Goal: Task Accomplishment & Management: Use online tool/utility

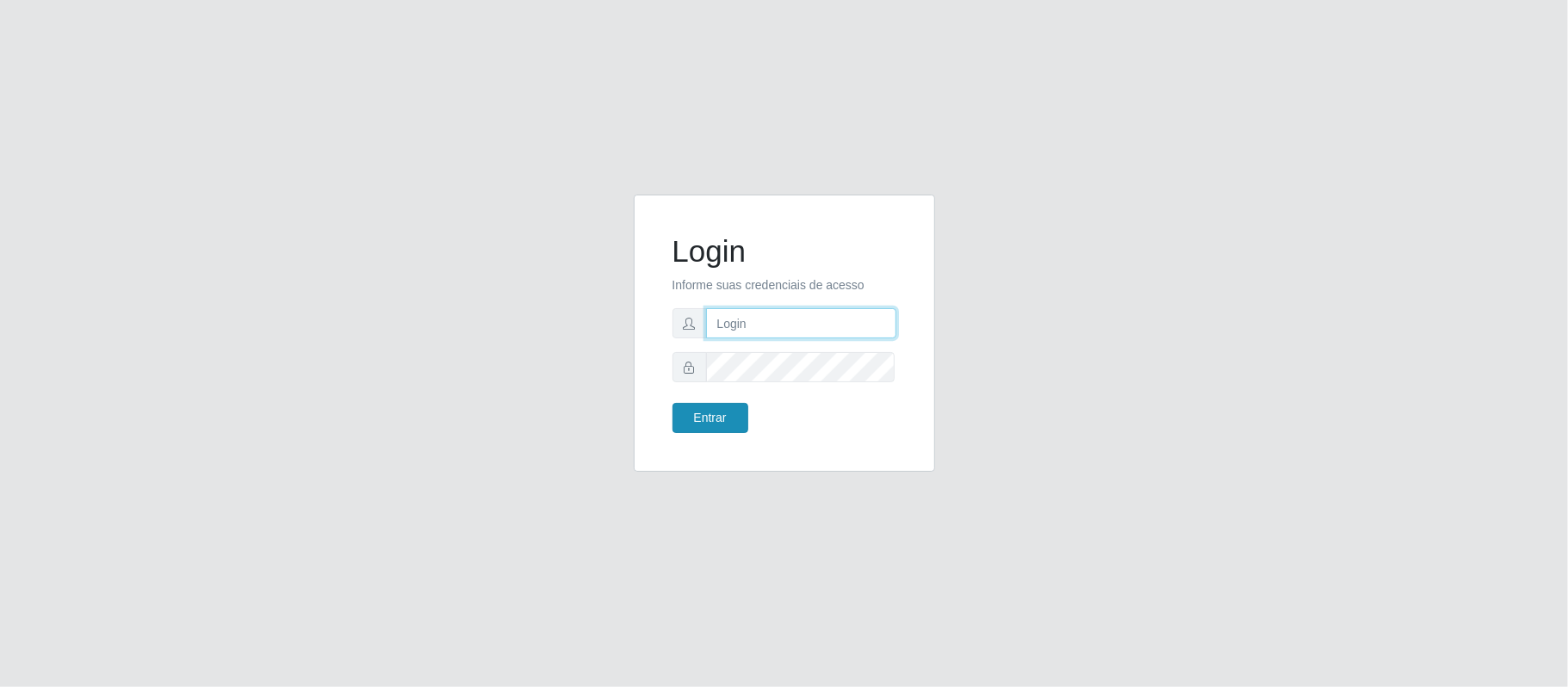
type input "geovanamatias2015@gmail.com"
click at [718, 418] on button "Entrar" at bounding box center [711, 418] width 76 height 30
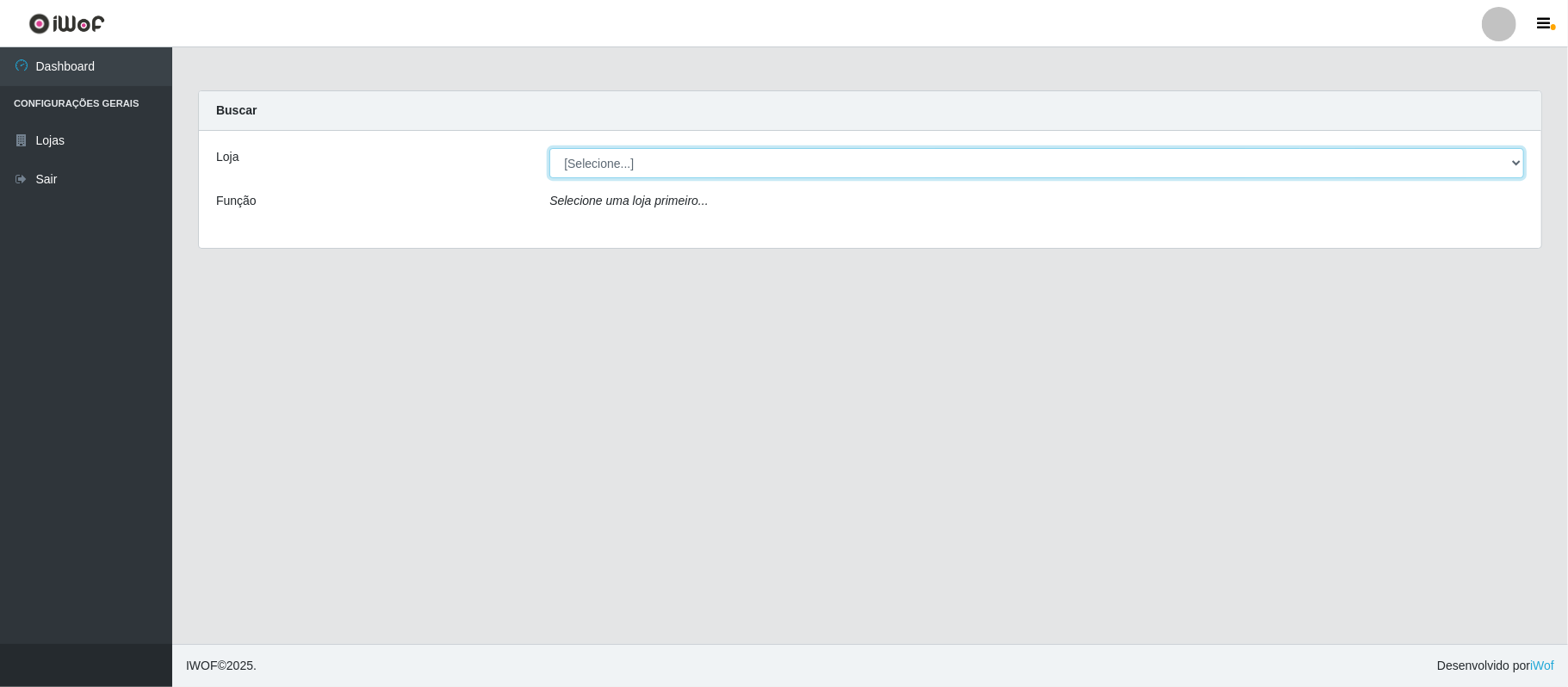
click at [576, 160] on select "[Selecione...] SuperFácil Atacado - Emaús" at bounding box center [1037, 163] width 975 height 30
select select "407"
click at [550, 148] on select "[Selecione...] SuperFácil Atacado - Emaús" at bounding box center [1037, 163] width 975 height 30
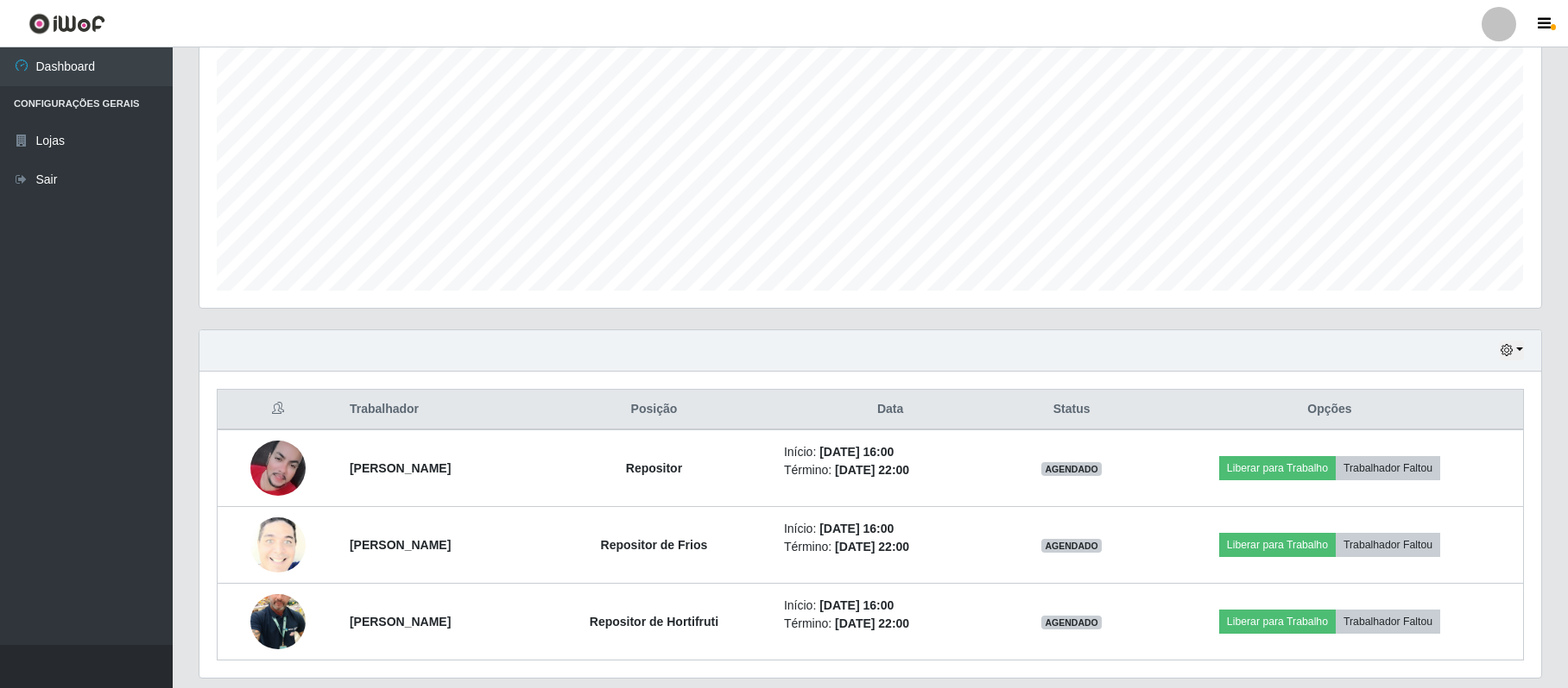
scroll to position [384, 0]
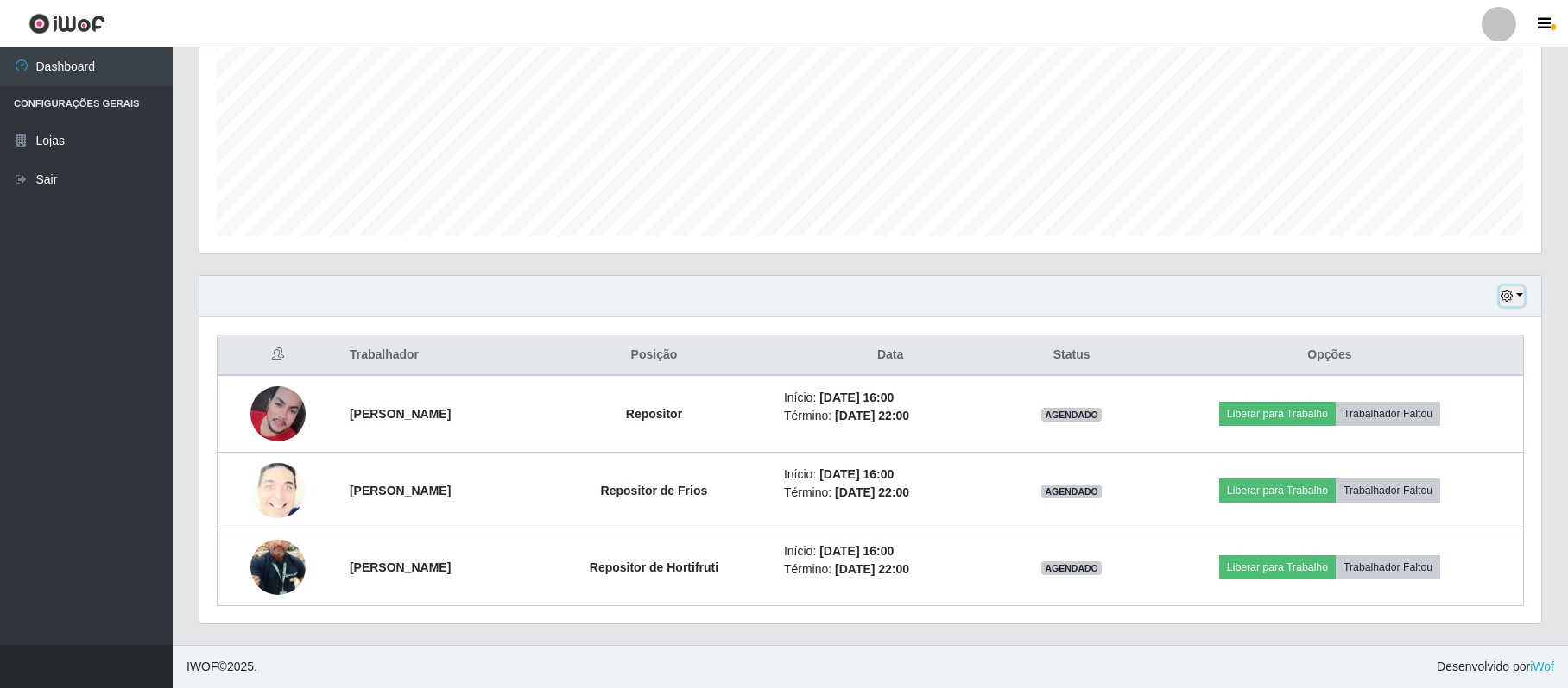
click at [1503, 291] on icon "button" at bounding box center [1507, 296] width 12 height 12
click at [1309, 289] on div "Hoje 1 dia 3 dias 1 Semana Não encerrados" at bounding box center [870, 297] width 1341 height 42
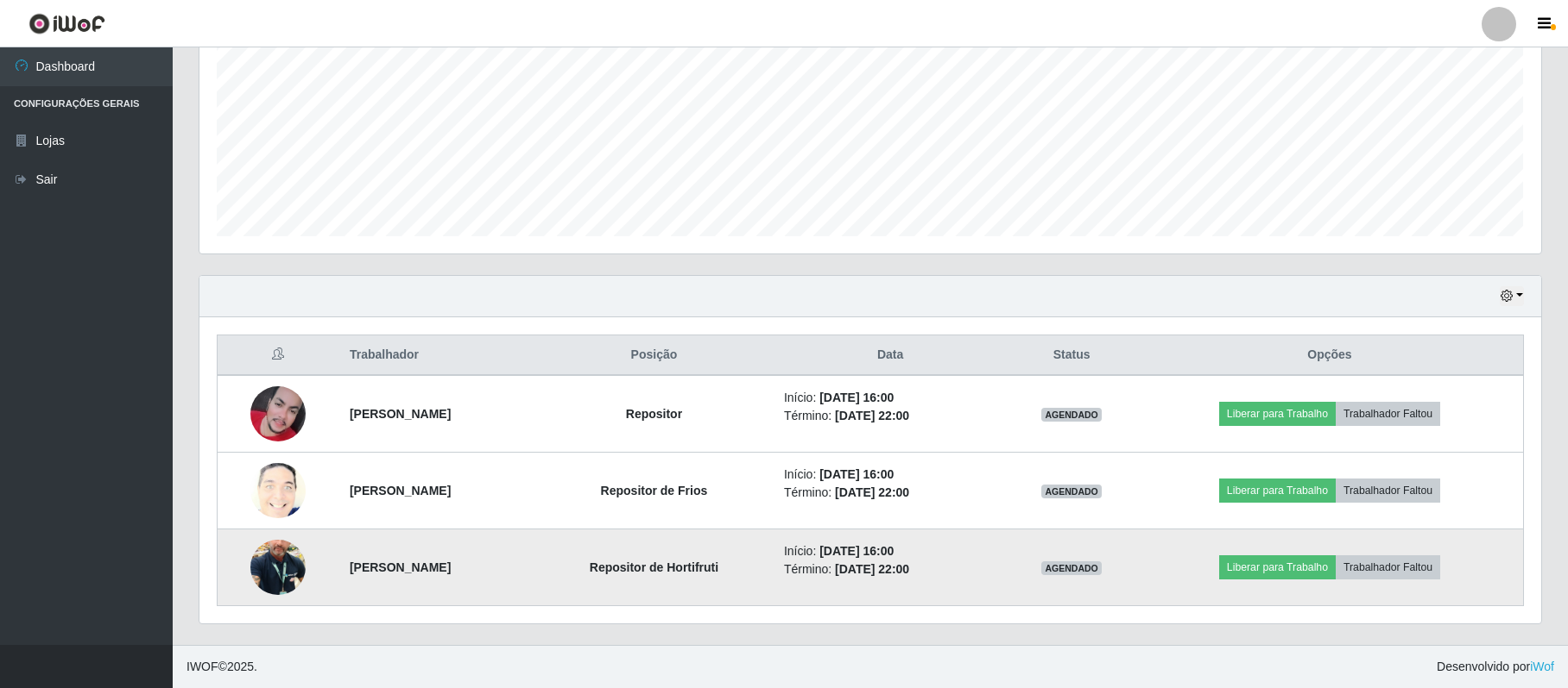
click at [271, 565] on img at bounding box center [278, 567] width 55 height 99
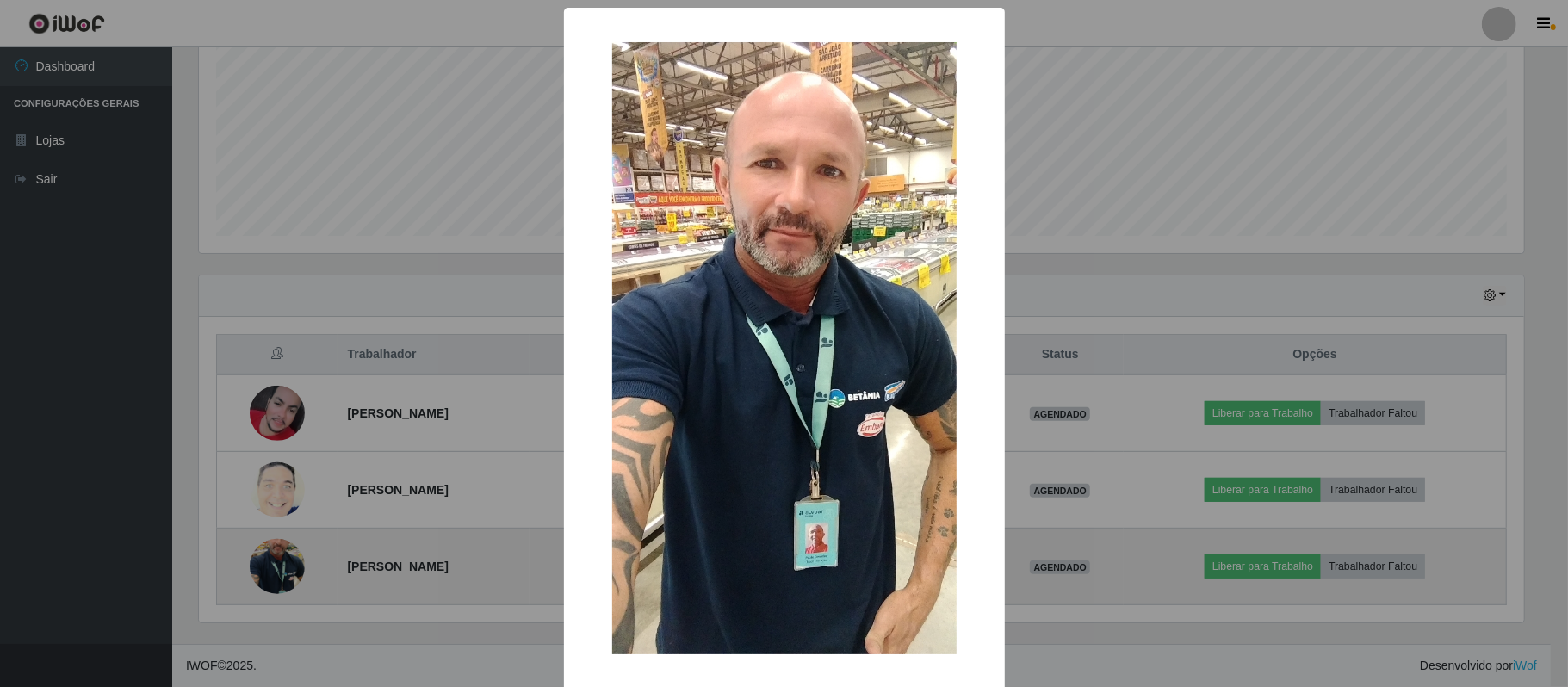
click at [272, 565] on div "× OK Cancel" at bounding box center [784, 343] width 1568 height 687
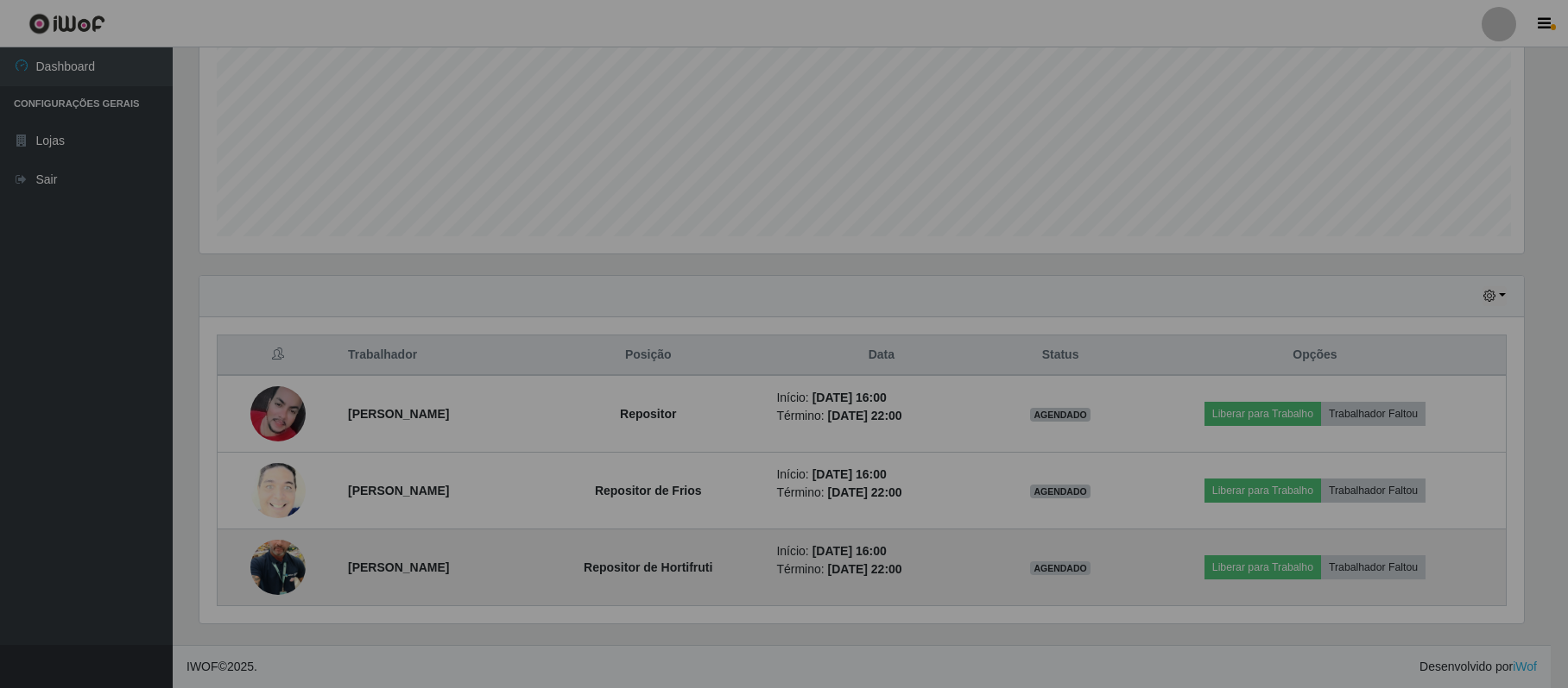
scroll to position [359, 1341]
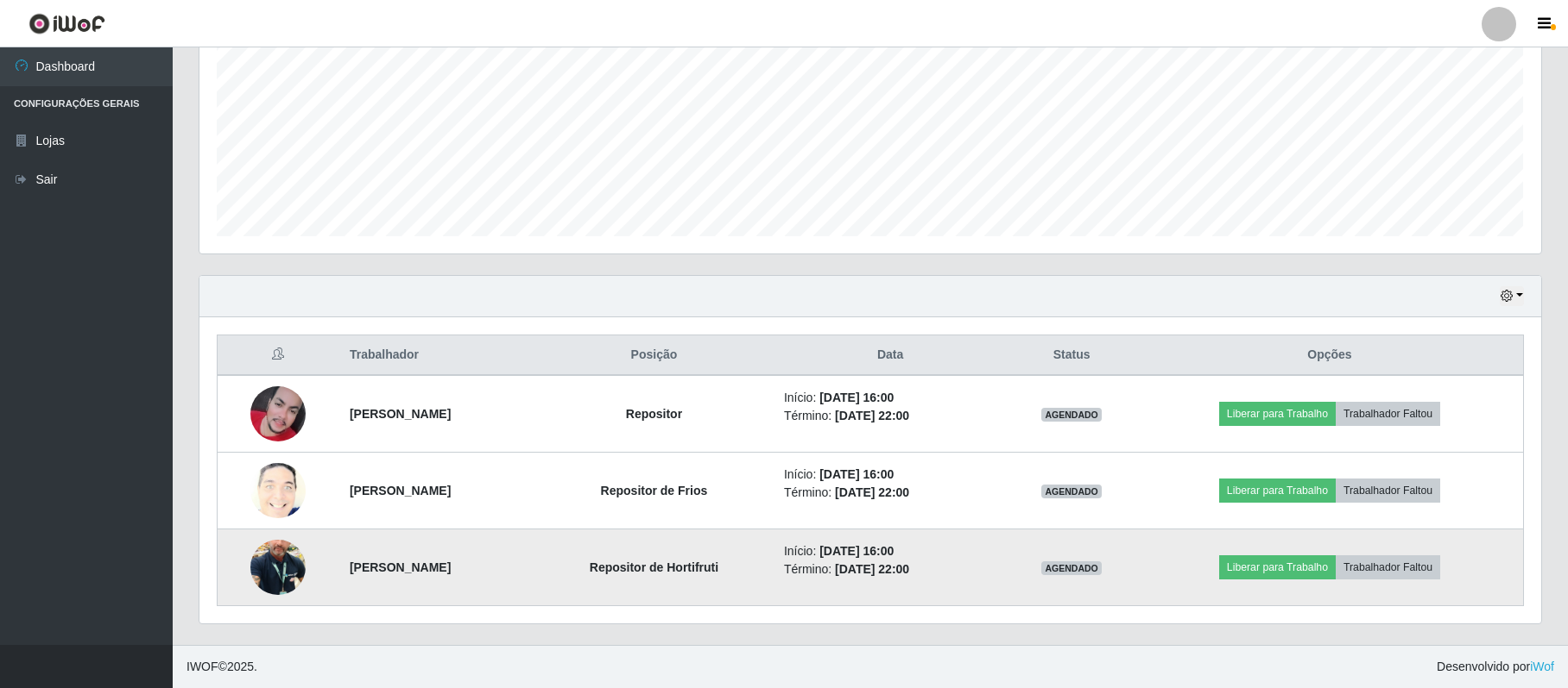
click at [273, 565] on img at bounding box center [278, 567] width 55 height 99
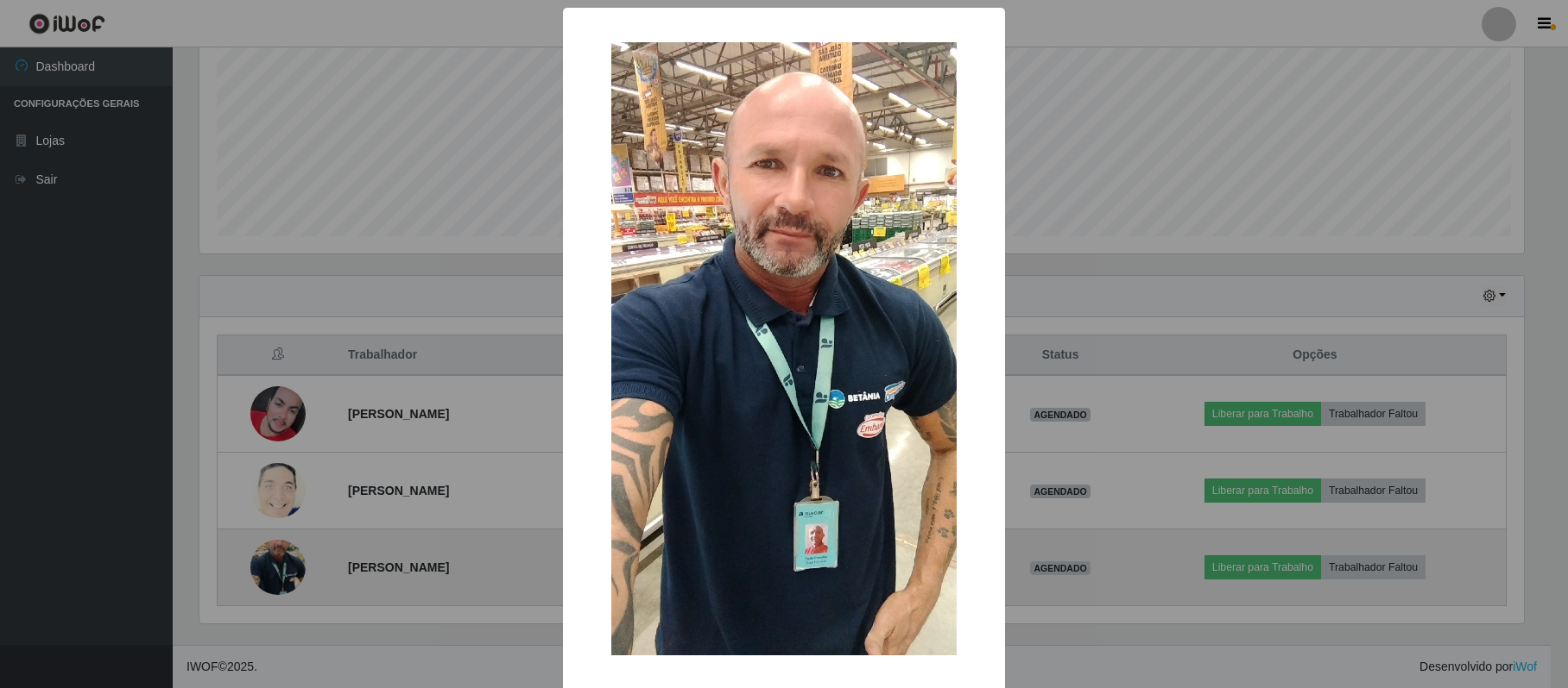
scroll to position [359, 1327]
click at [273, 565] on div "× OK Cancel" at bounding box center [785, 344] width 1572 height 688
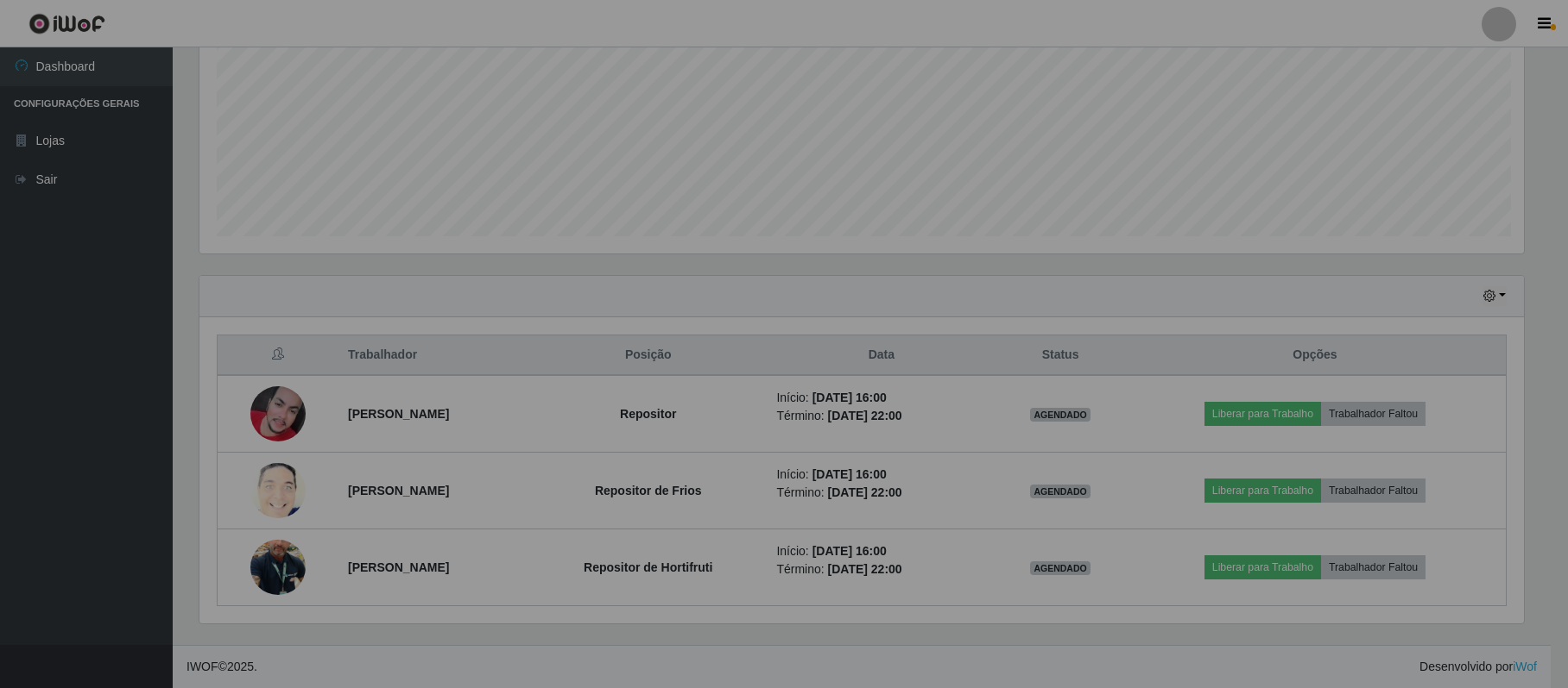
scroll to position [359, 1341]
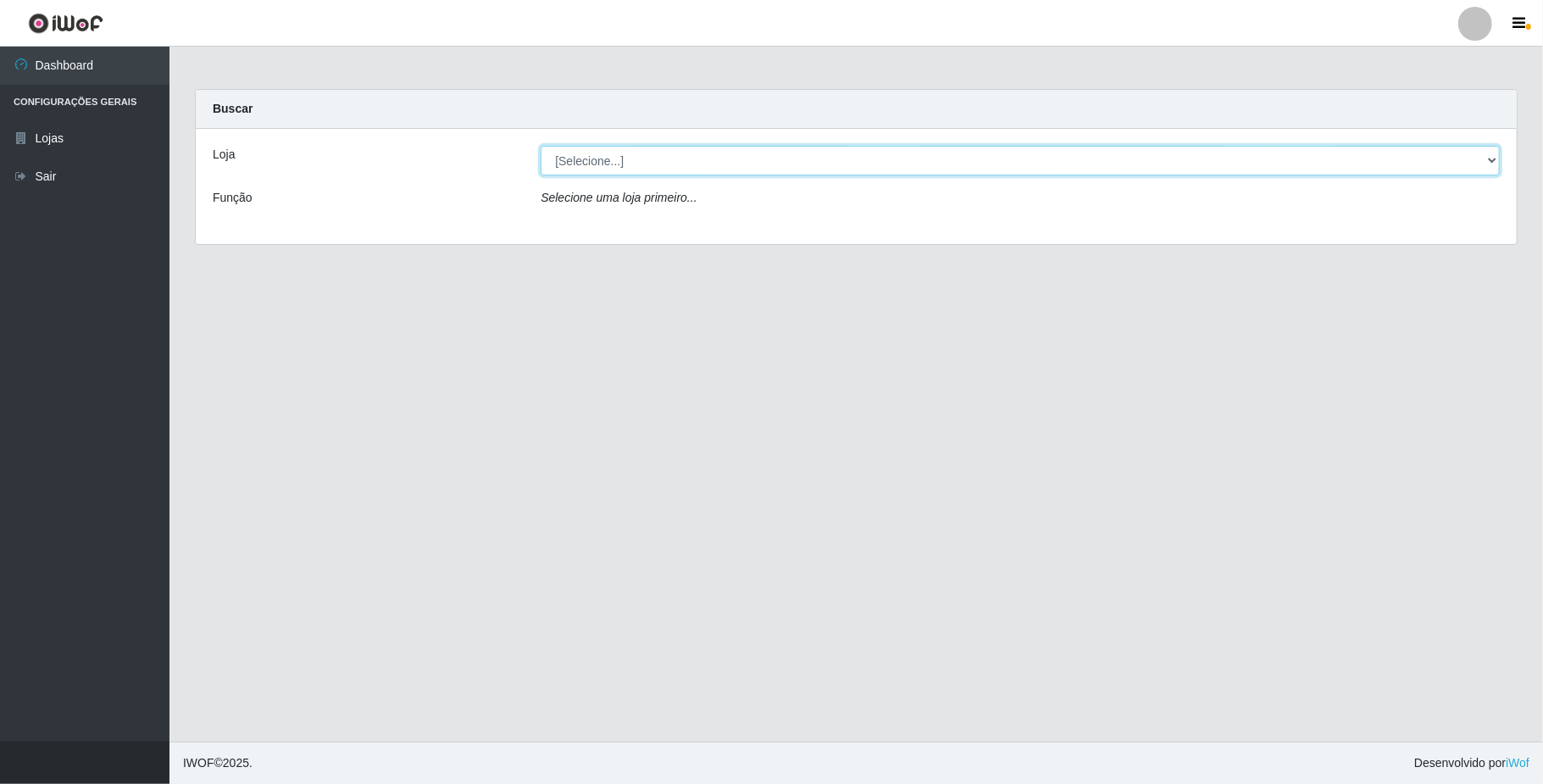
click at [769, 166] on select "[Selecione...] SuperFácil Atacado - Emaús" at bounding box center [1021, 160] width 959 height 30
select select "407"
click at [541, 146] on select "[Selecione...] SuperFácil Atacado - Emaús" at bounding box center [1021, 160] width 959 height 30
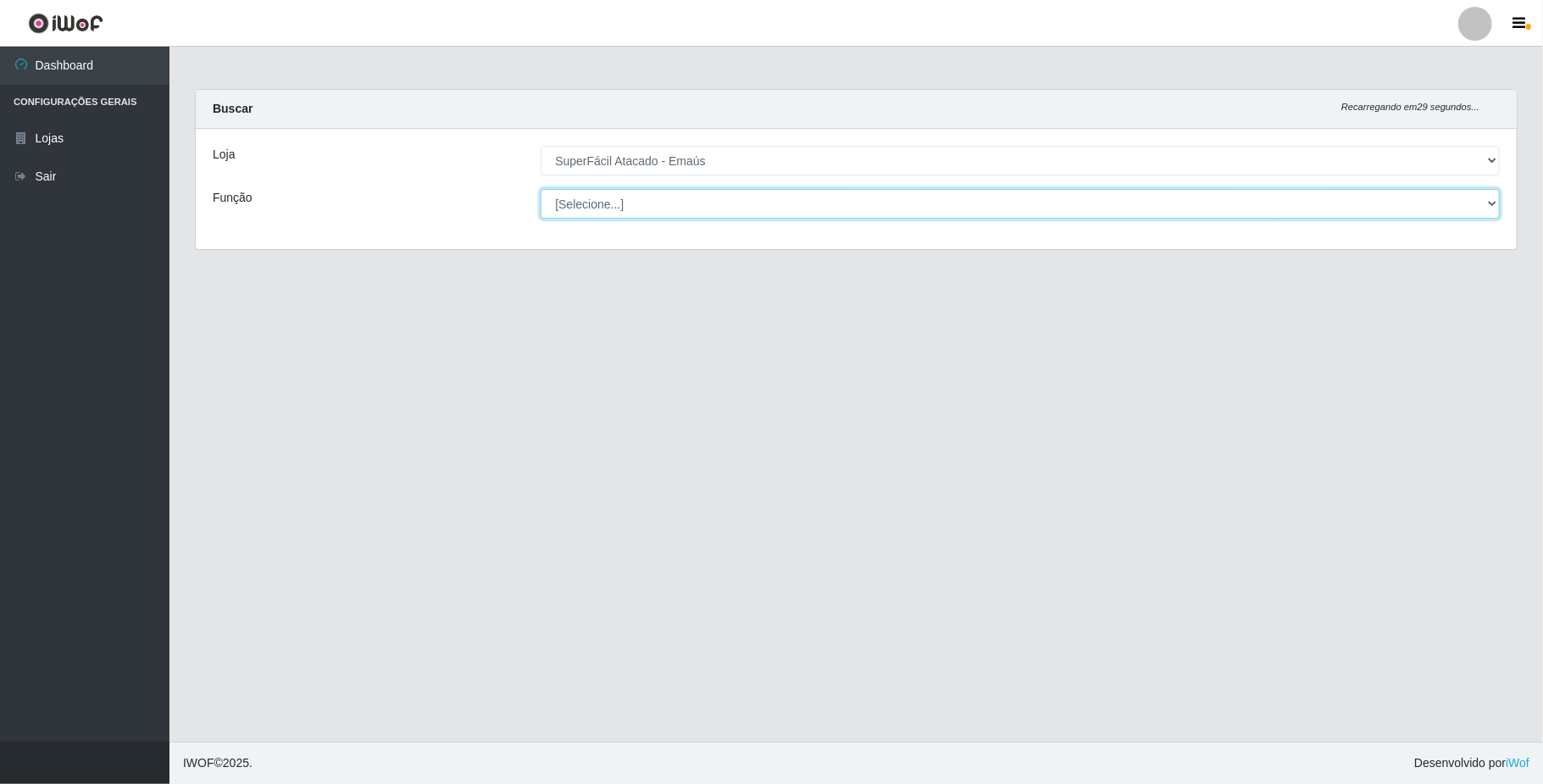
drag, startPoint x: 849, startPoint y: 201, endPoint x: 844, endPoint y: 218, distance: 17.7
click at [849, 201] on select "[Selecione...] Auxiliar de Estacionamento Auxiliar de Estacionamento + Auxiliar…" at bounding box center [1021, 204] width 959 height 30
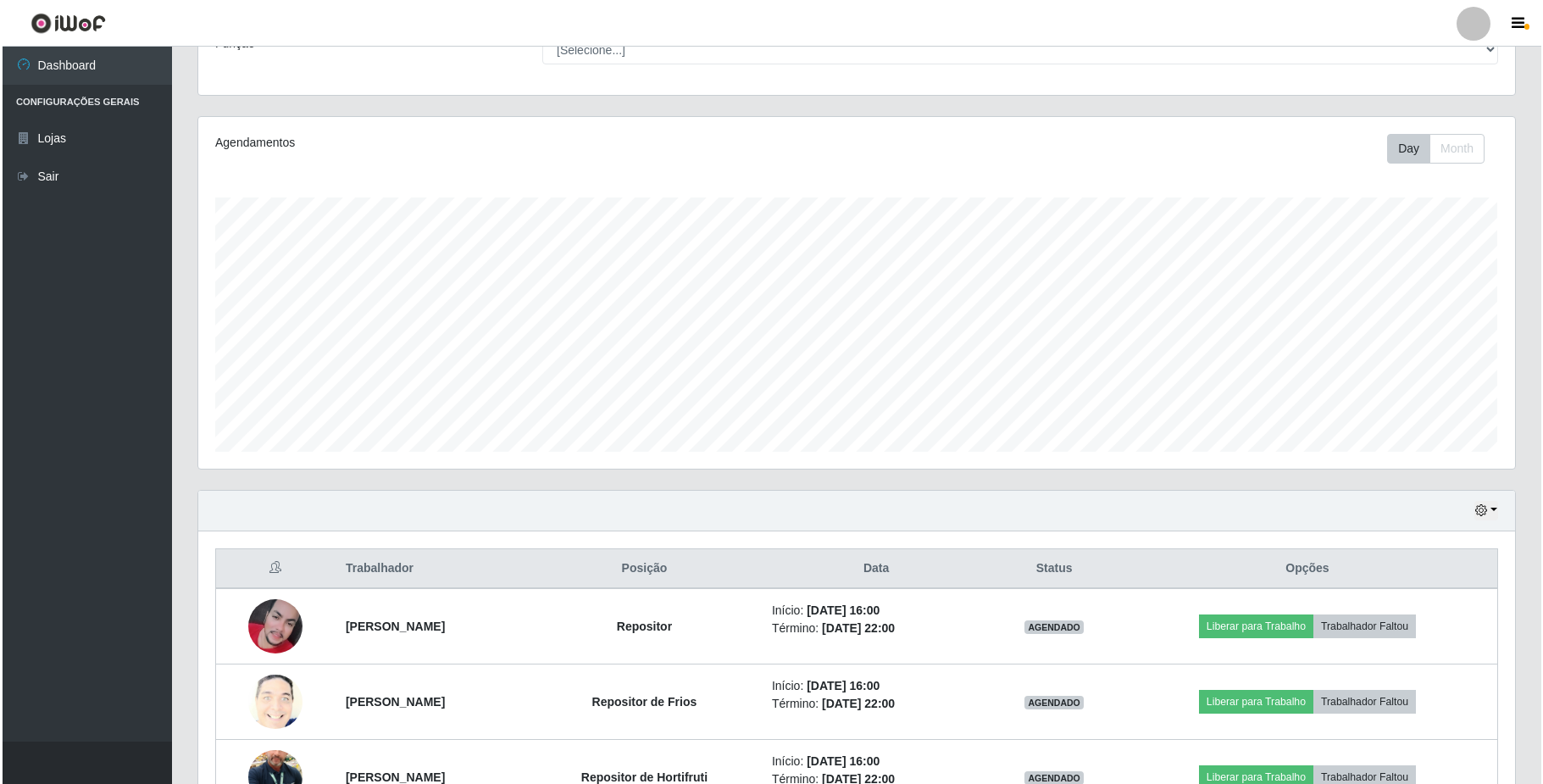
scroll to position [269, 0]
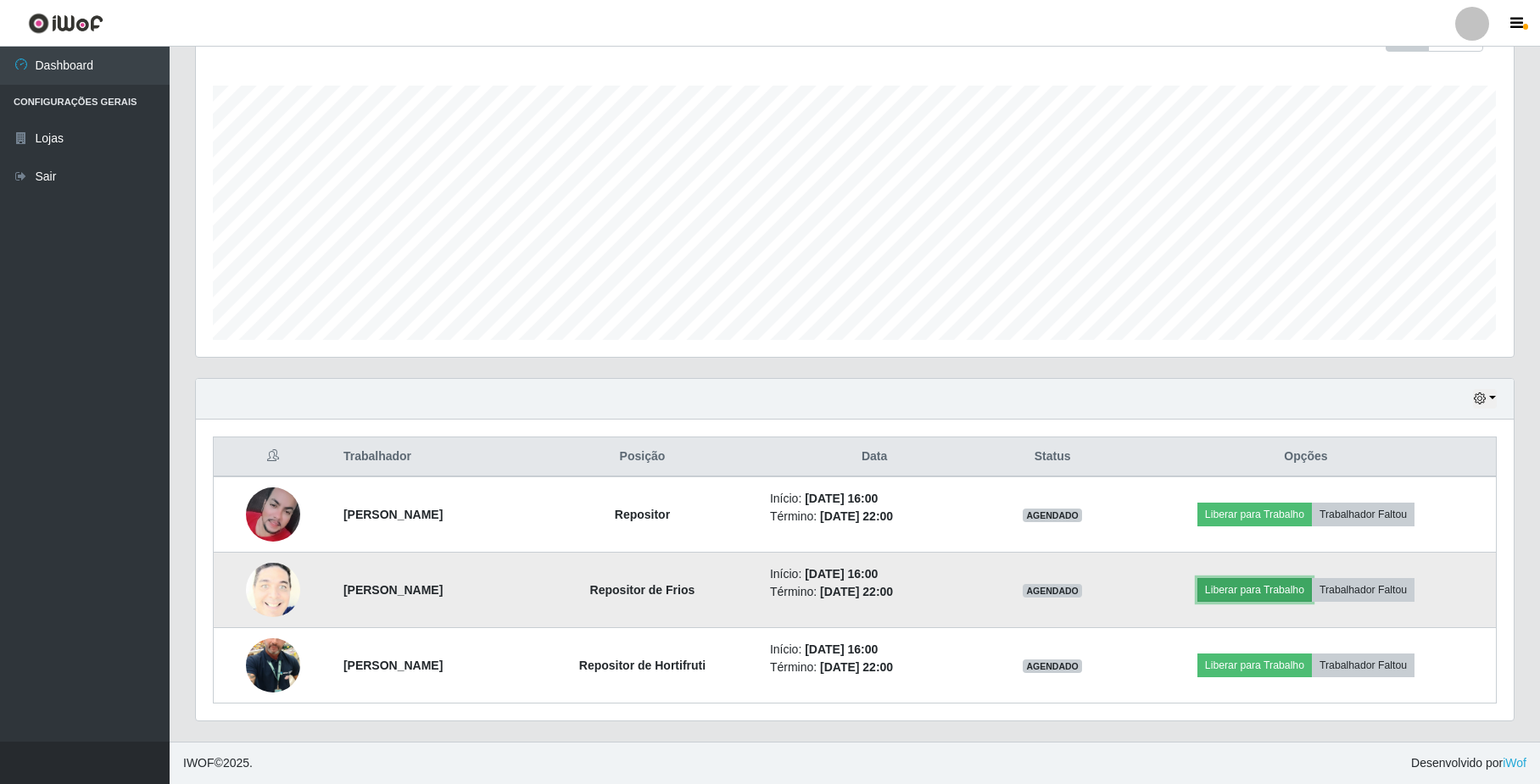
click at [1255, 597] on button "Liberar para Trabalho" at bounding box center [1254, 590] width 114 height 24
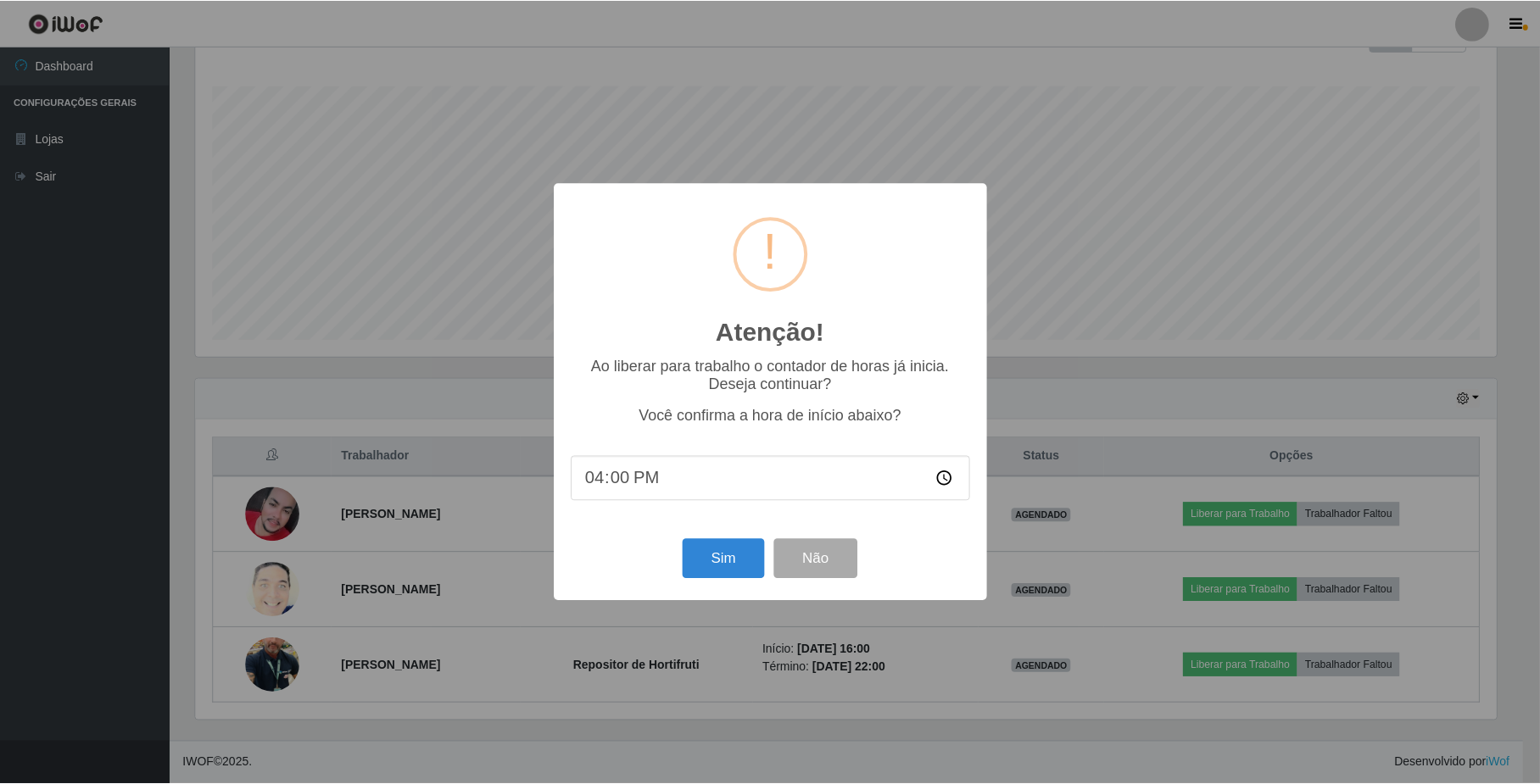
scroll to position [352, 1304]
click at [741, 564] on button "Sim" at bounding box center [725, 559] width 82 height 40
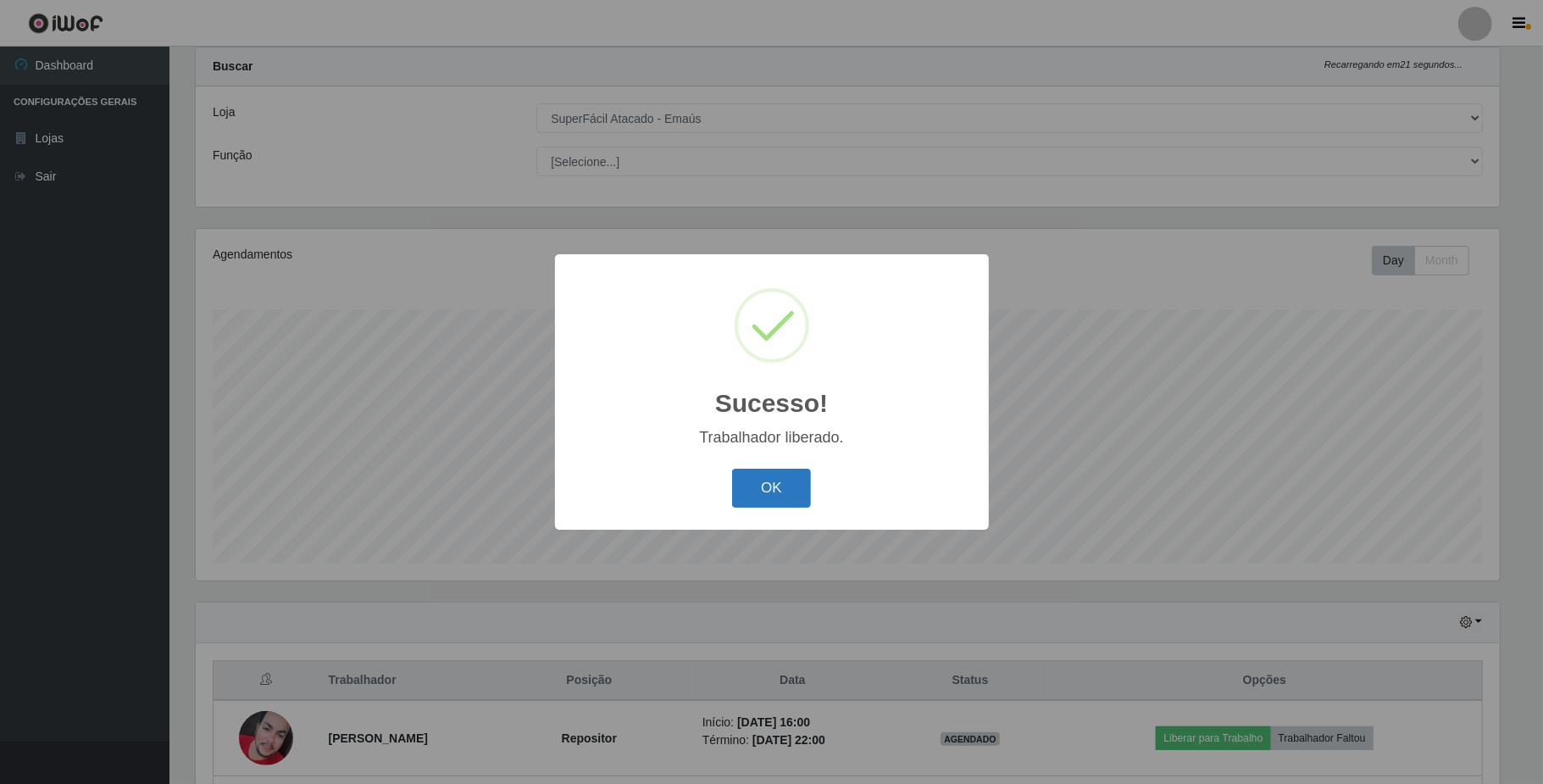
click at [773, 500] on button "OK" at bounding box center [772, 488] width 79 height 40
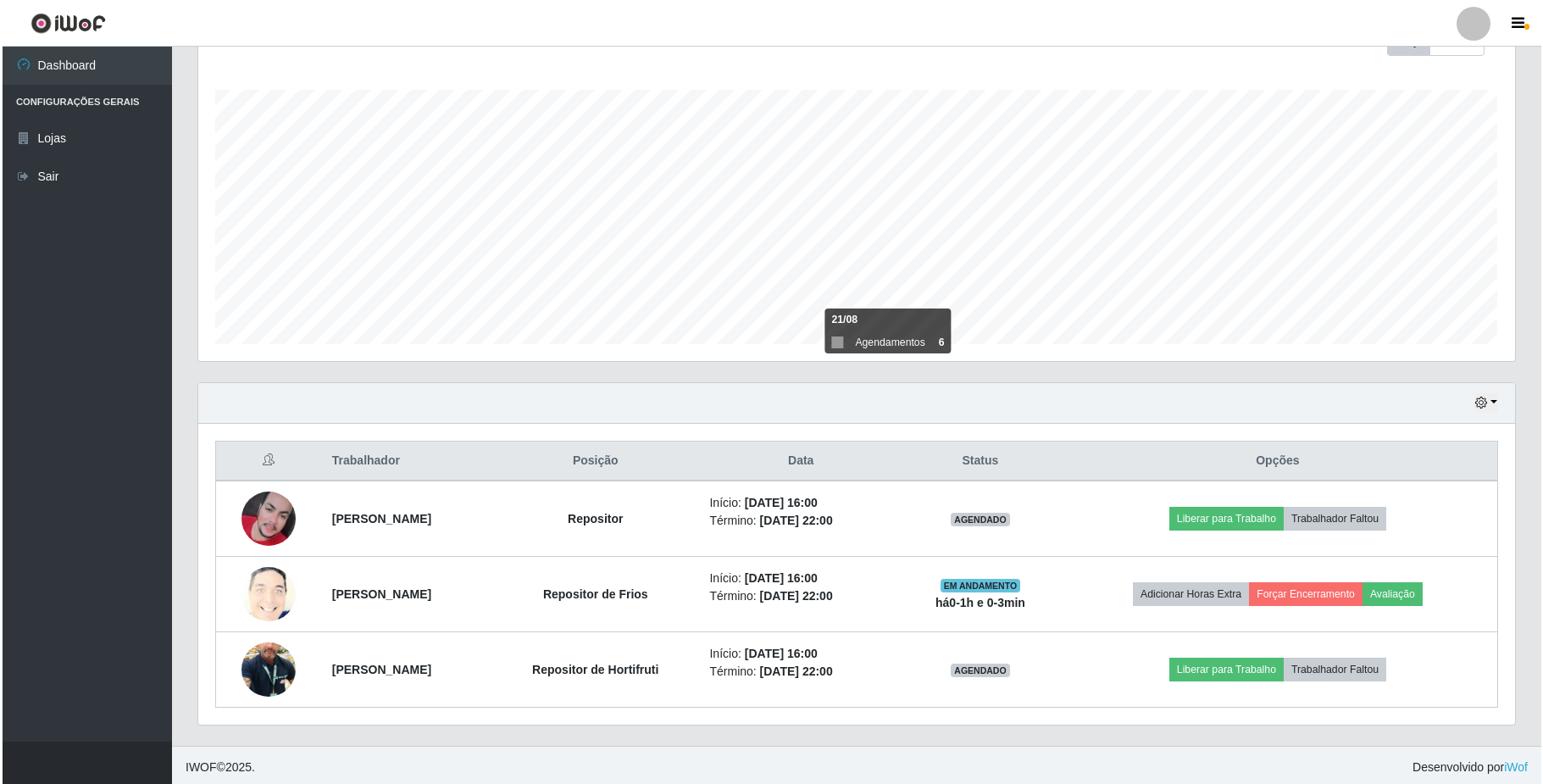
scroll to position [269, 0]
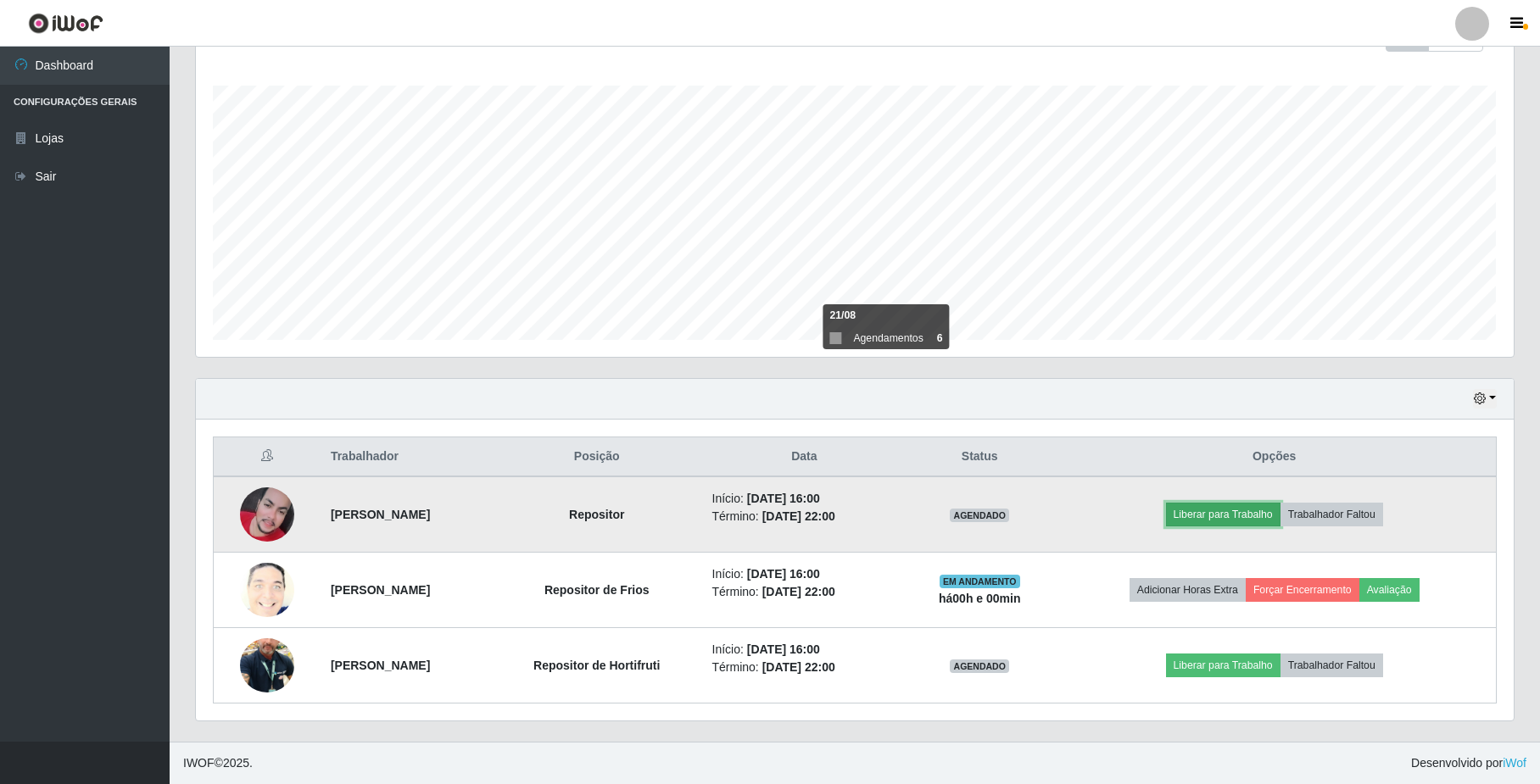
click at [1273, 508] on button "Liberar para Trabalho" at bounding box center [1222, 514] width 114 height 24
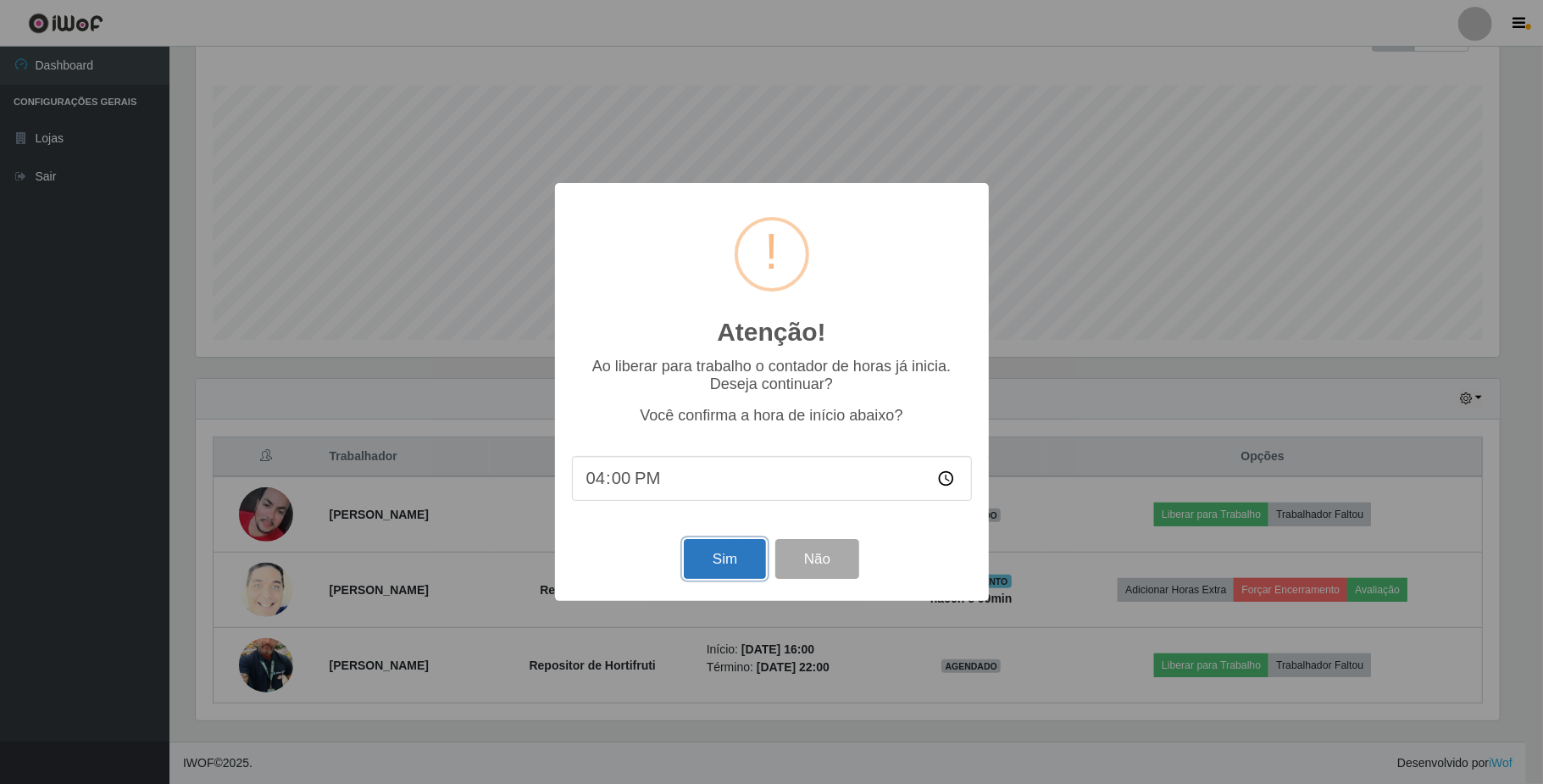
click at [713, 562] on button "Sim" at bounding box center [725, 559] width 82 height 40
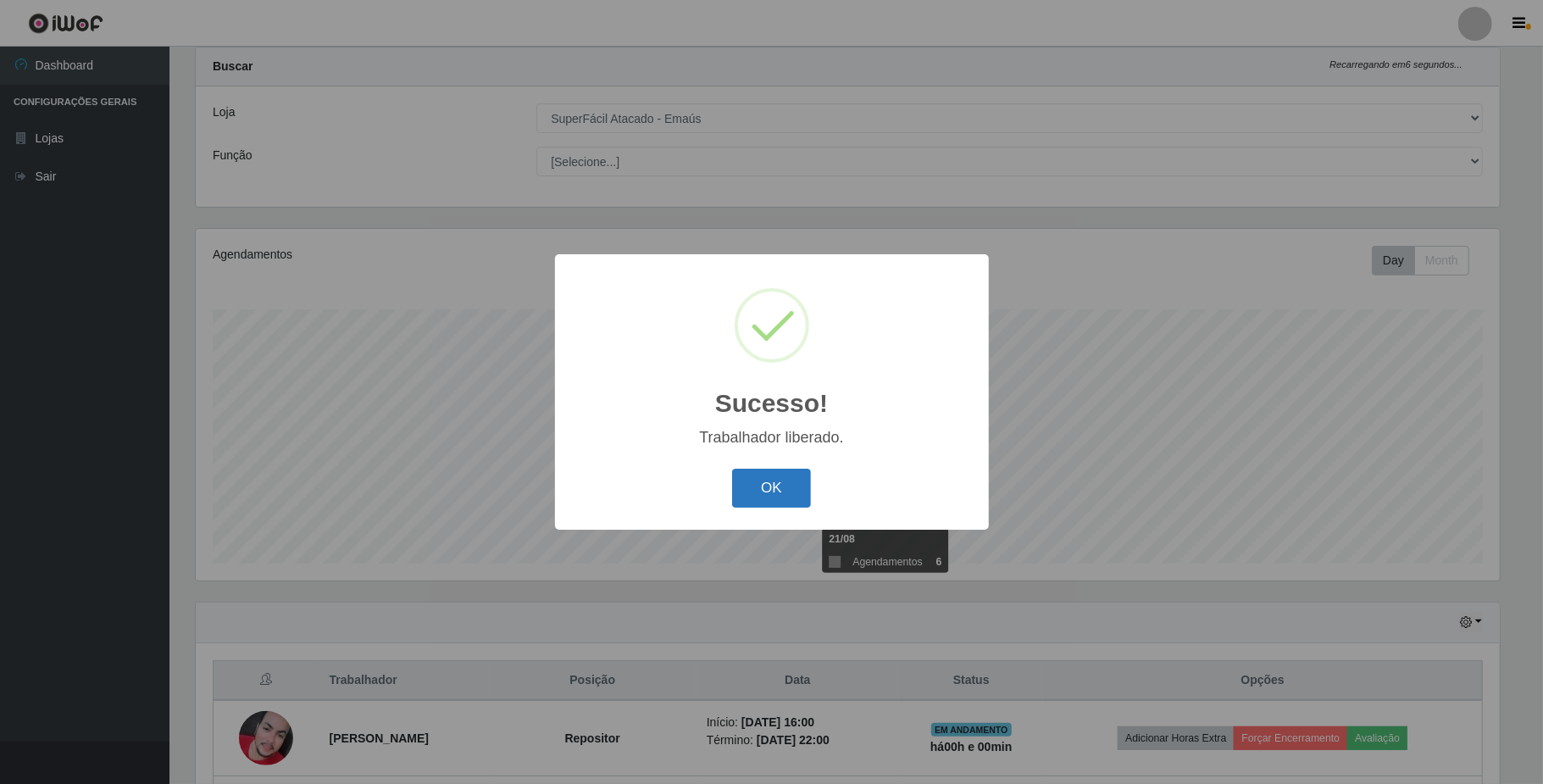
click at [809, 494] on button "OK" at bounding box center [772, 488] width 79 height 40
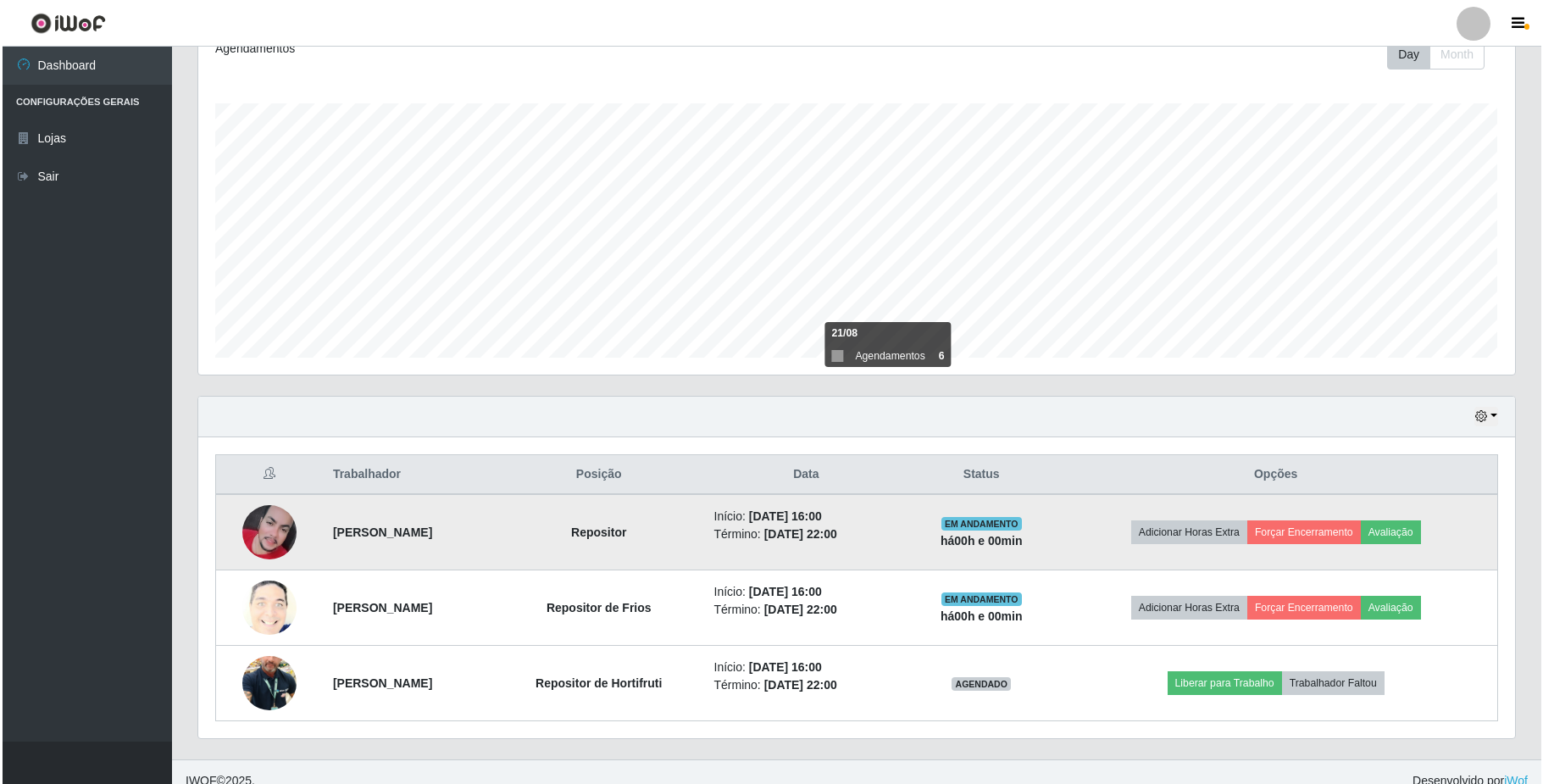
scroll to position [269, 0]
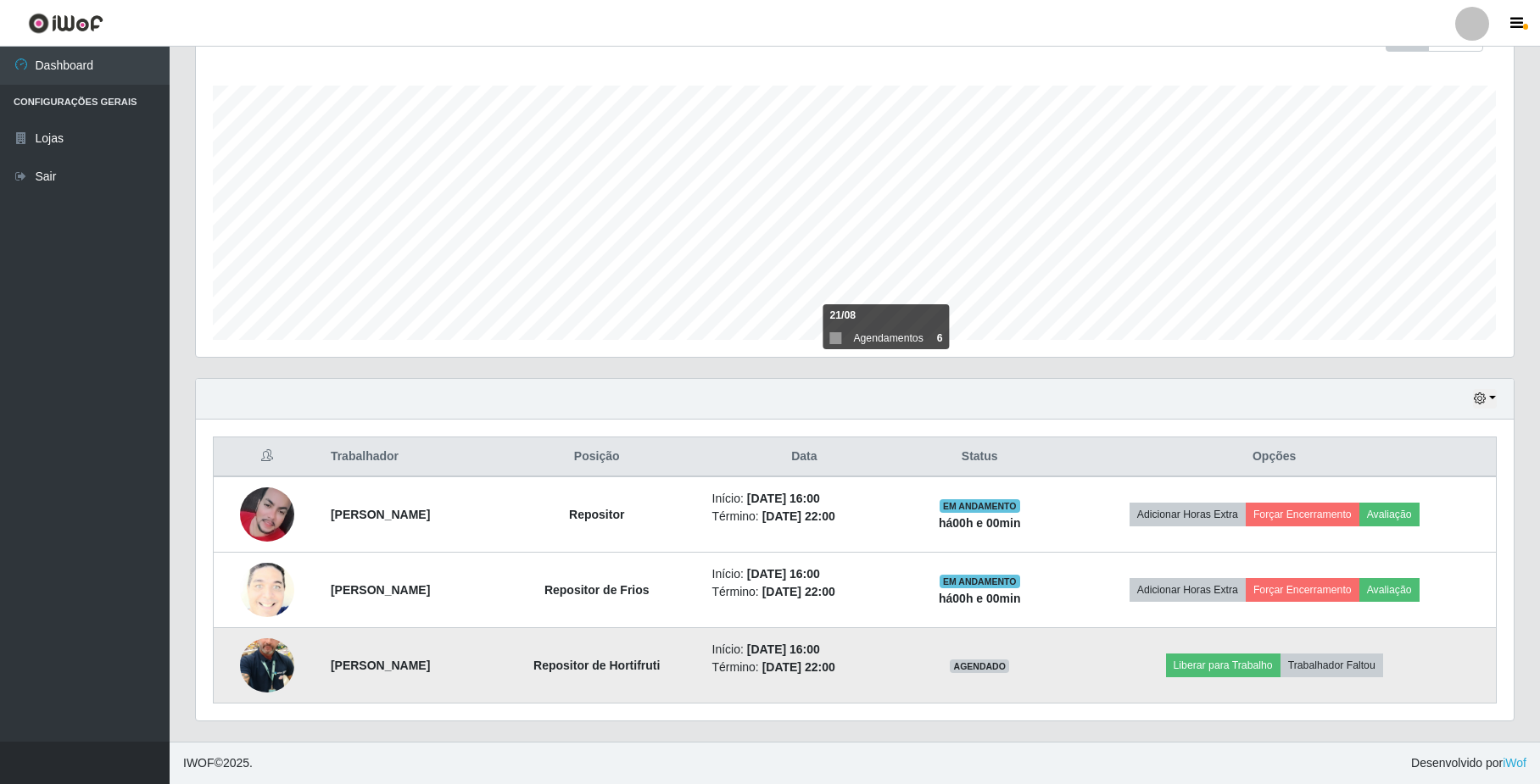
click at [1278, 641] on td "Liberar para Trabalho Trabalhador Faltou" at bounding box center [1274, 665] width 443 height 75
click at [1258, 659] on button "Liberar para Trabalho" at bounding box center [1222, 665] width 114 height 24
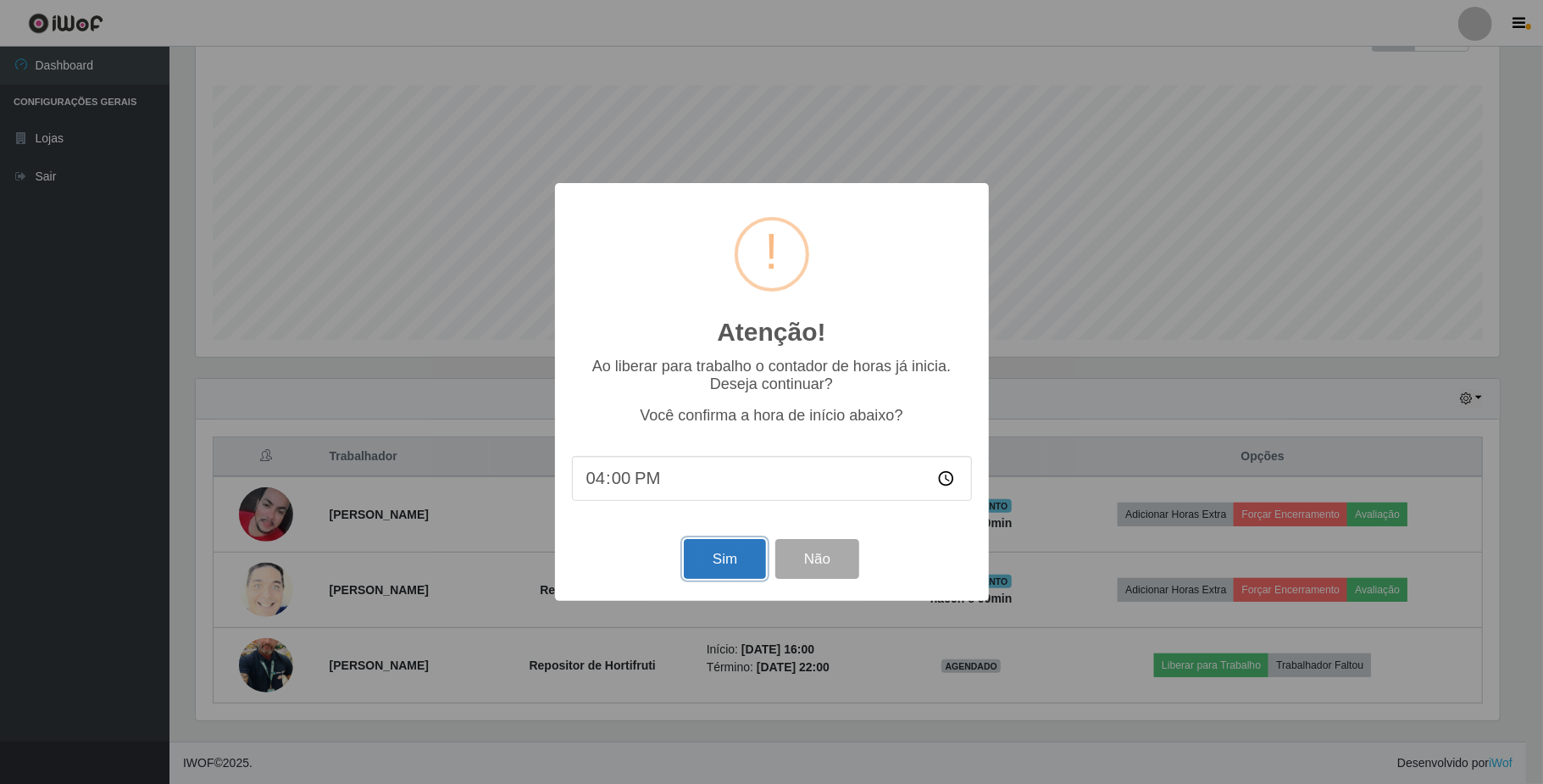
click at [758, 566] on button "Sim" at bounding box center [725, 559] width 82 height 40
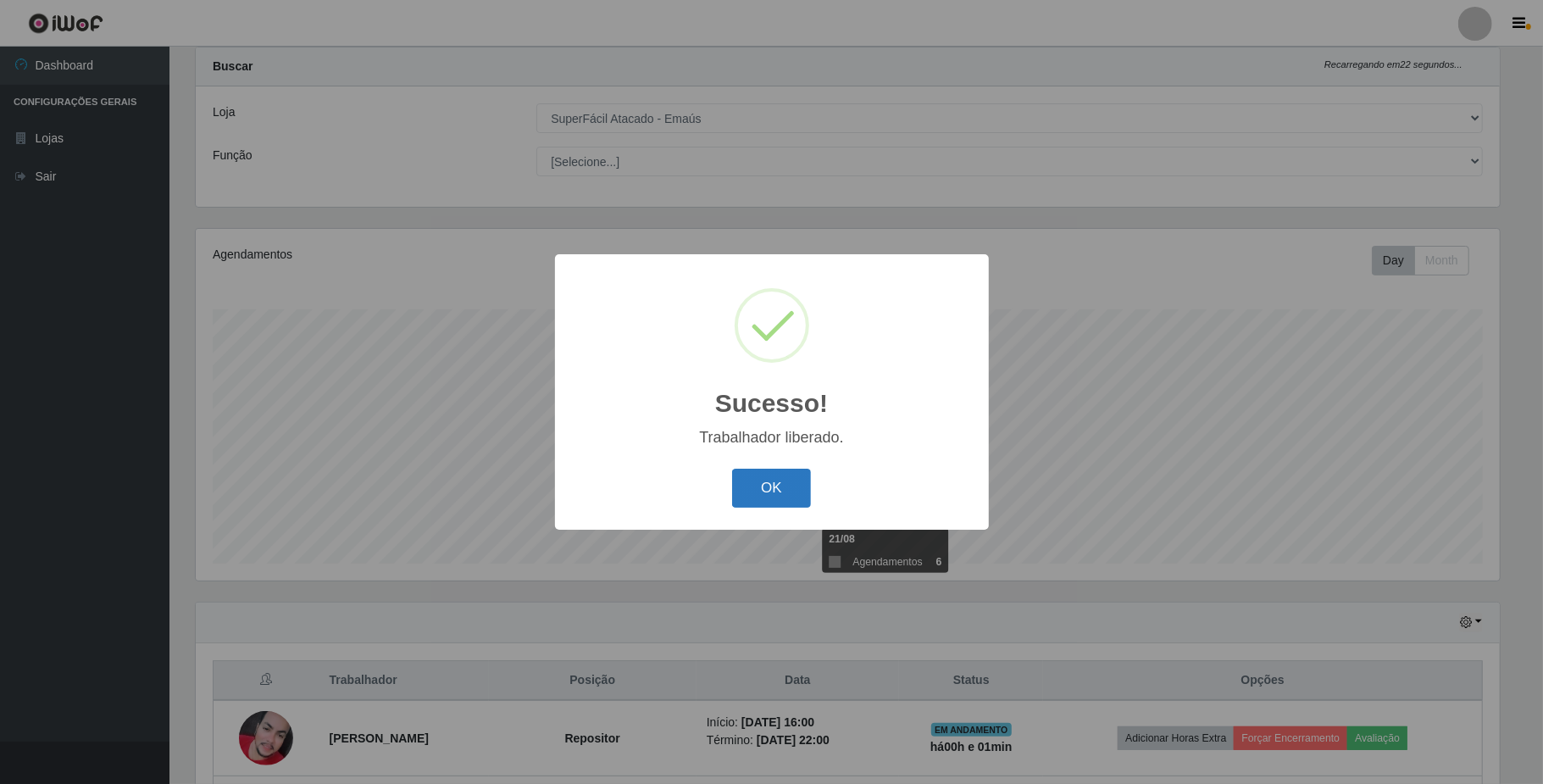
click at [794, 503] on button "OK" at bounding box center [772, 488] width 79 height 40
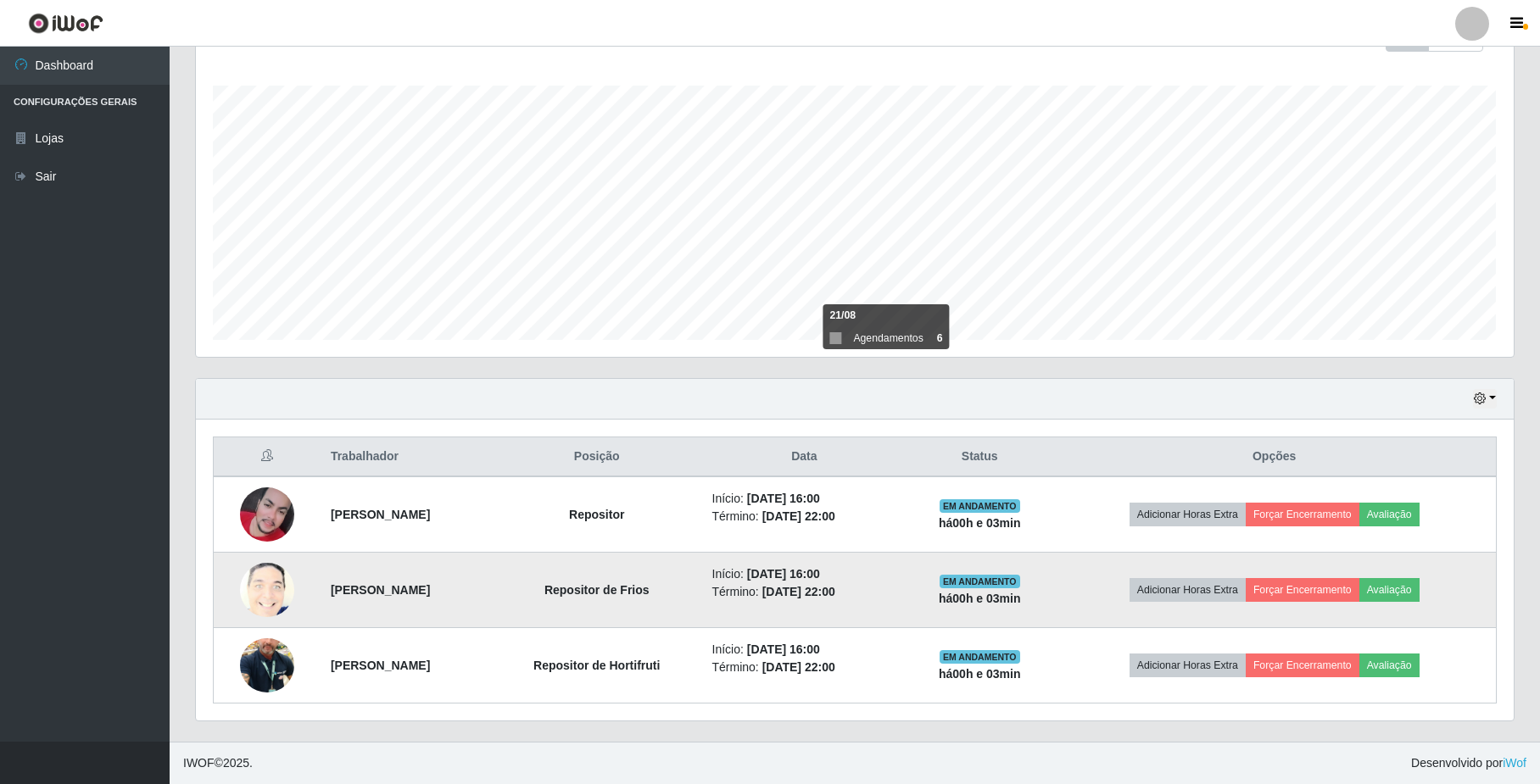
scroll to position [269, 0]
